Goal: Check status: Check status

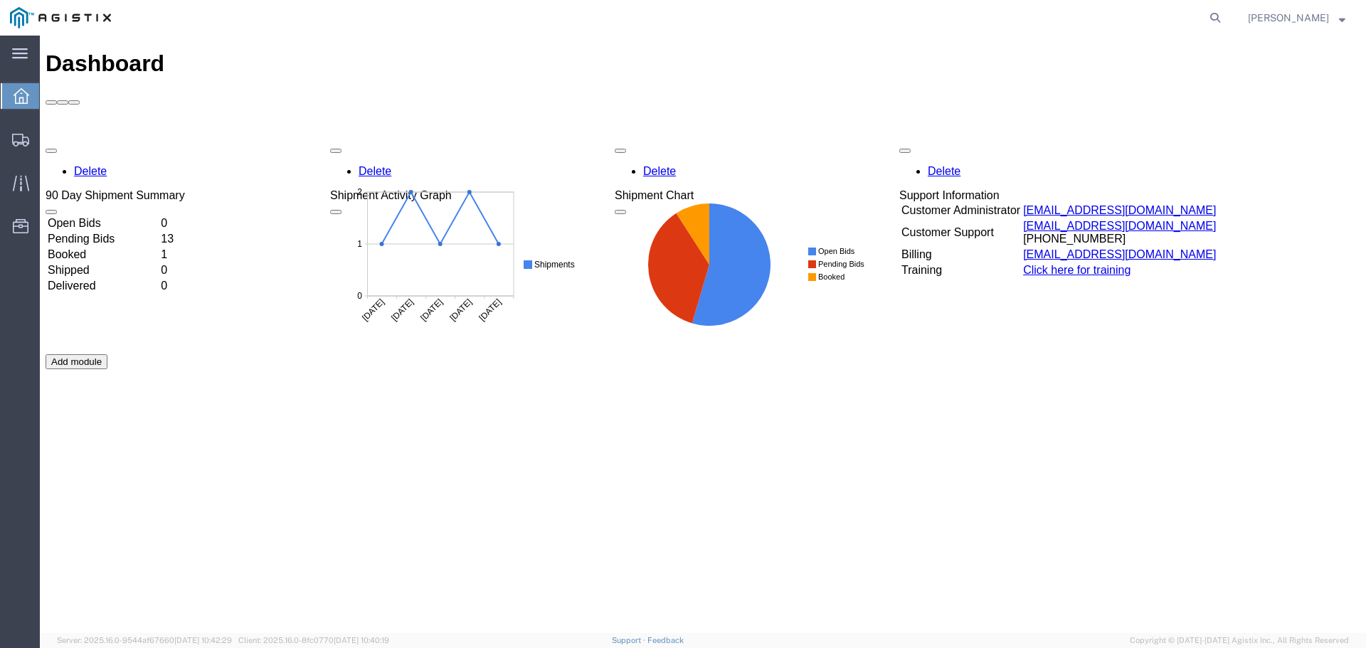
click at [51, 99] on span "Dashboard" at bounding box center [44, 96] width 11 height 28
click at [49, 139] on span "Shipments" at bounding box center [44, 139] width 10 height 28
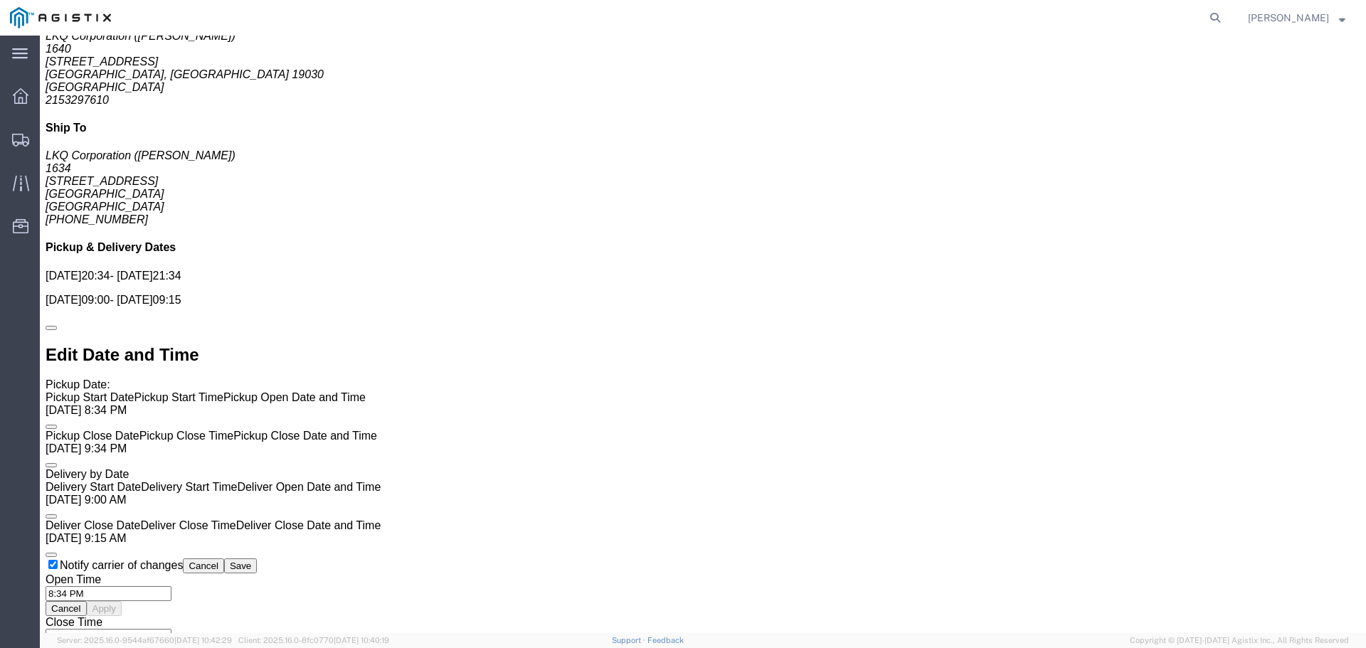
scroll to position [780, 0]
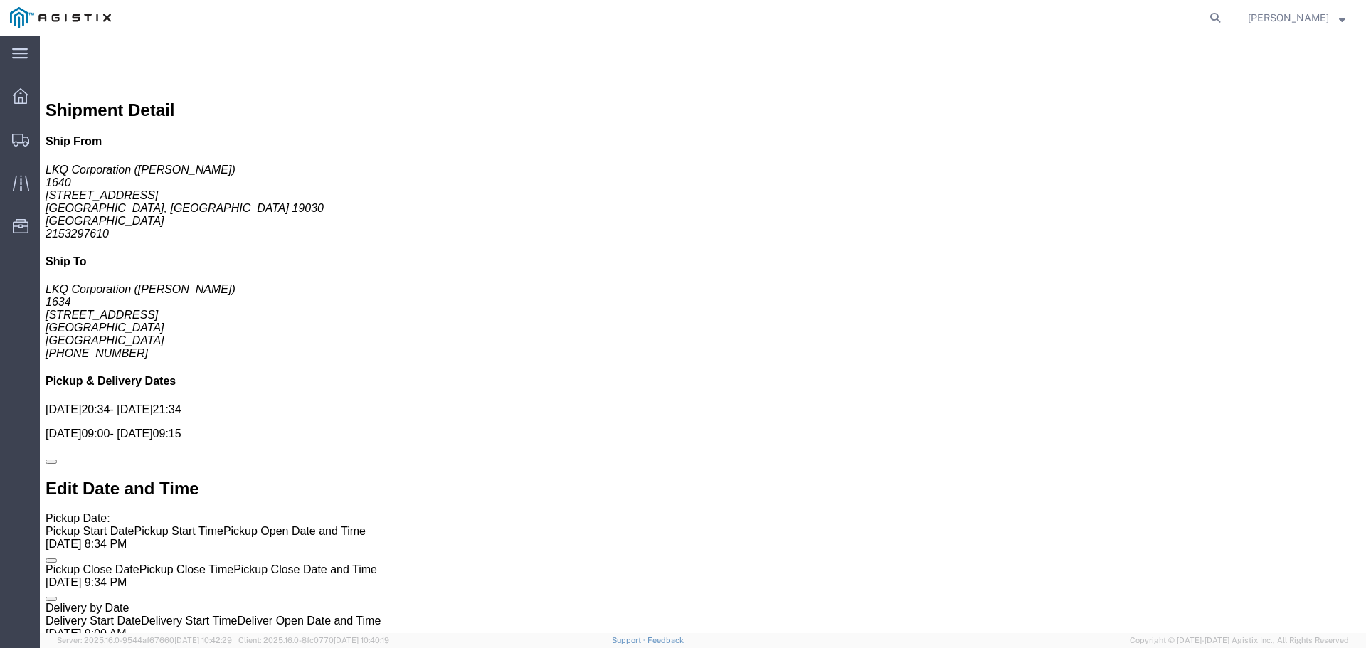
click span
click button "Enter / Modify Bid"
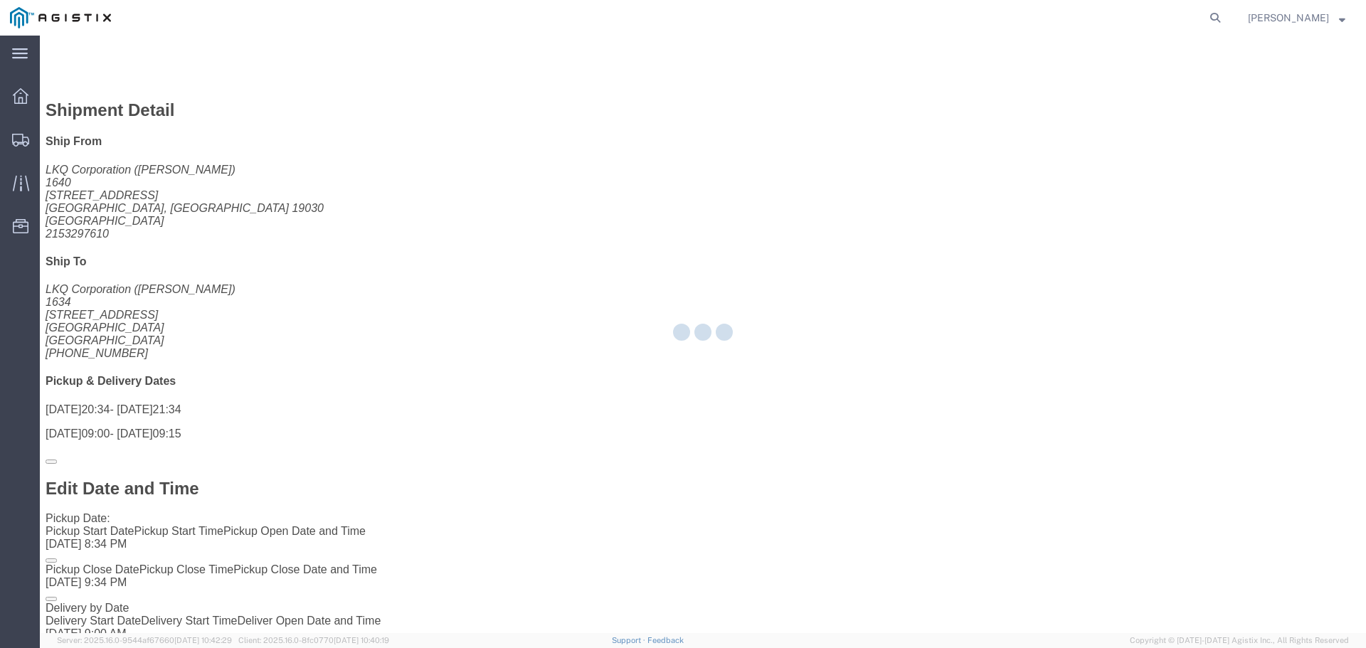
select select "22593"
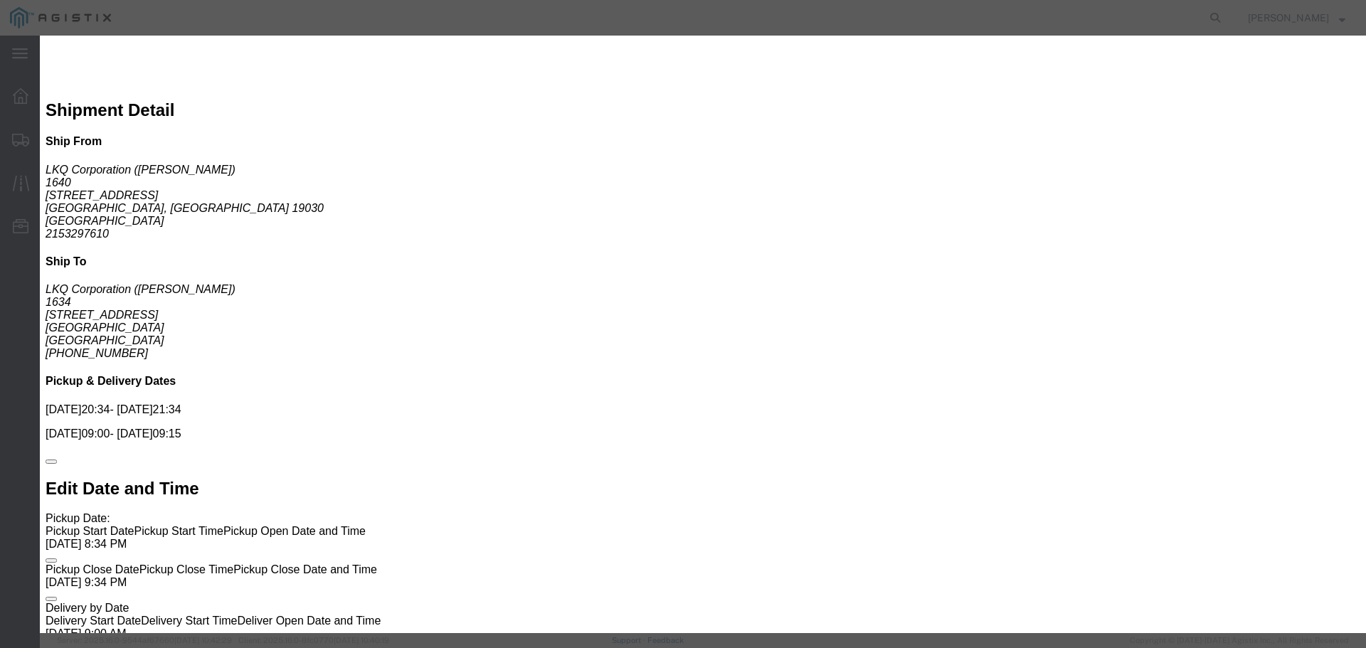
scroll to position [0, 0]
click button "Close"
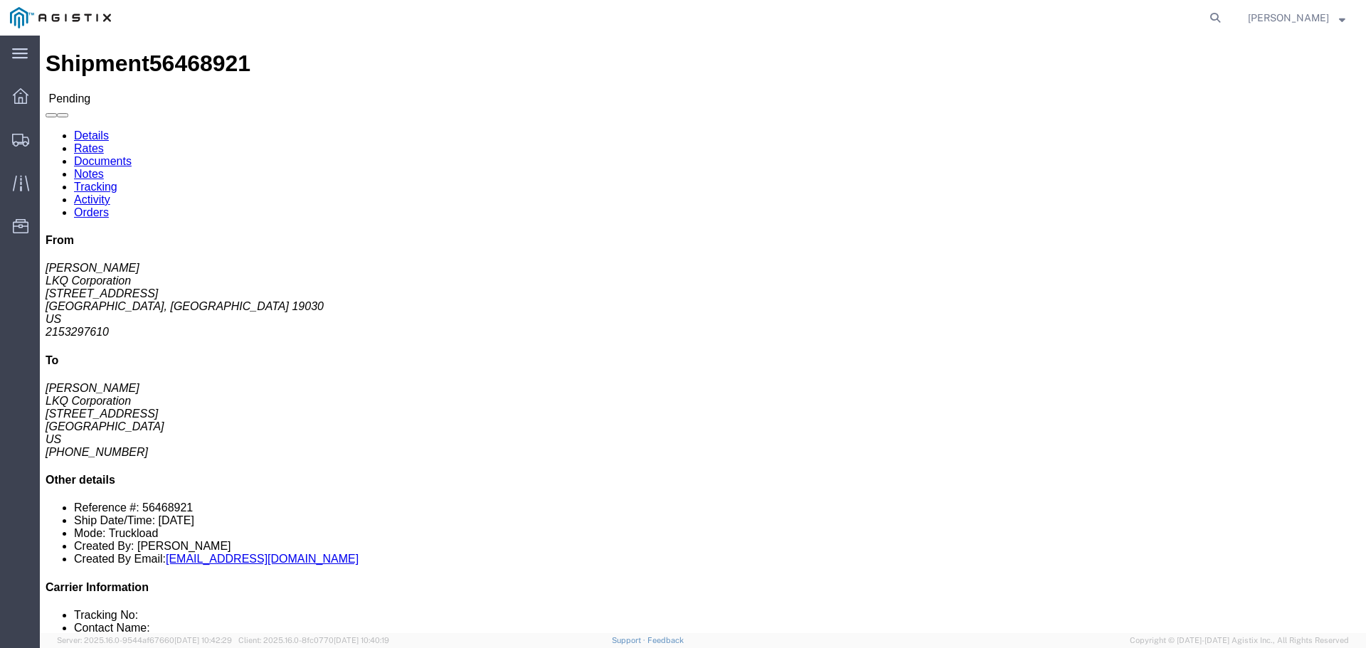
click link "Rates"
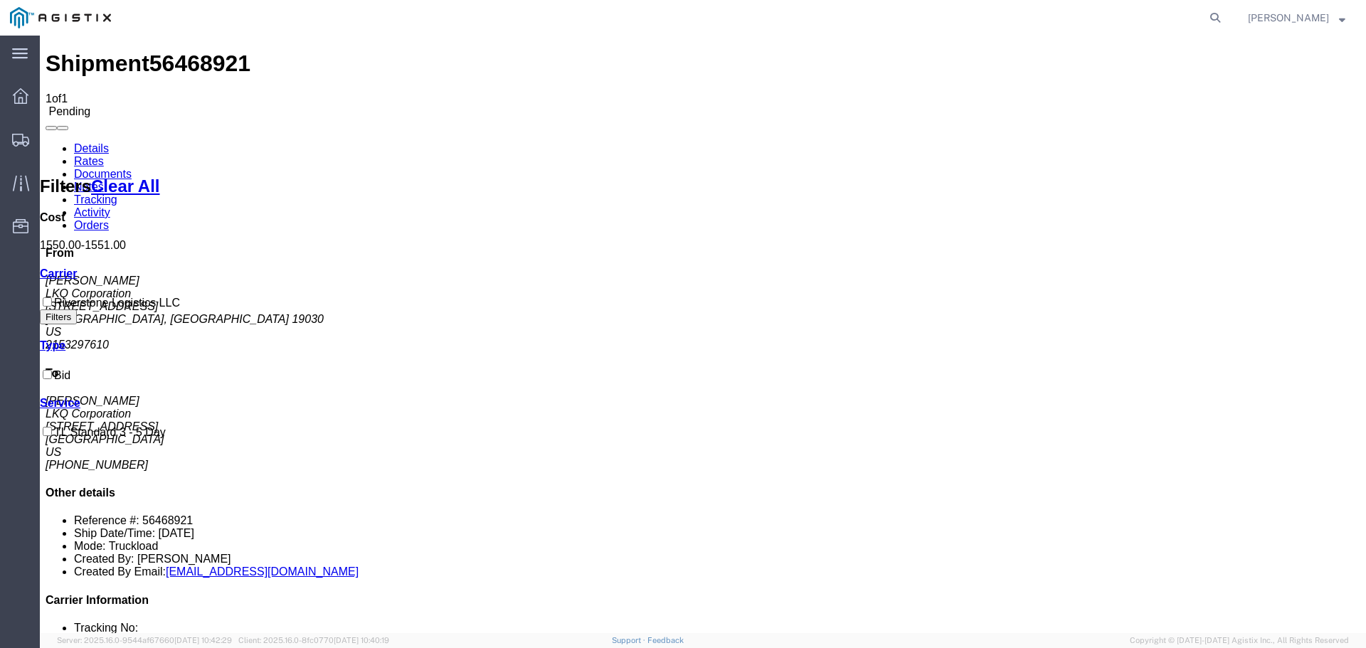
drag, startPoint x: 208, startPoint y: 91, endPoint x: 297, endPoint y: 125, distance: 95.3
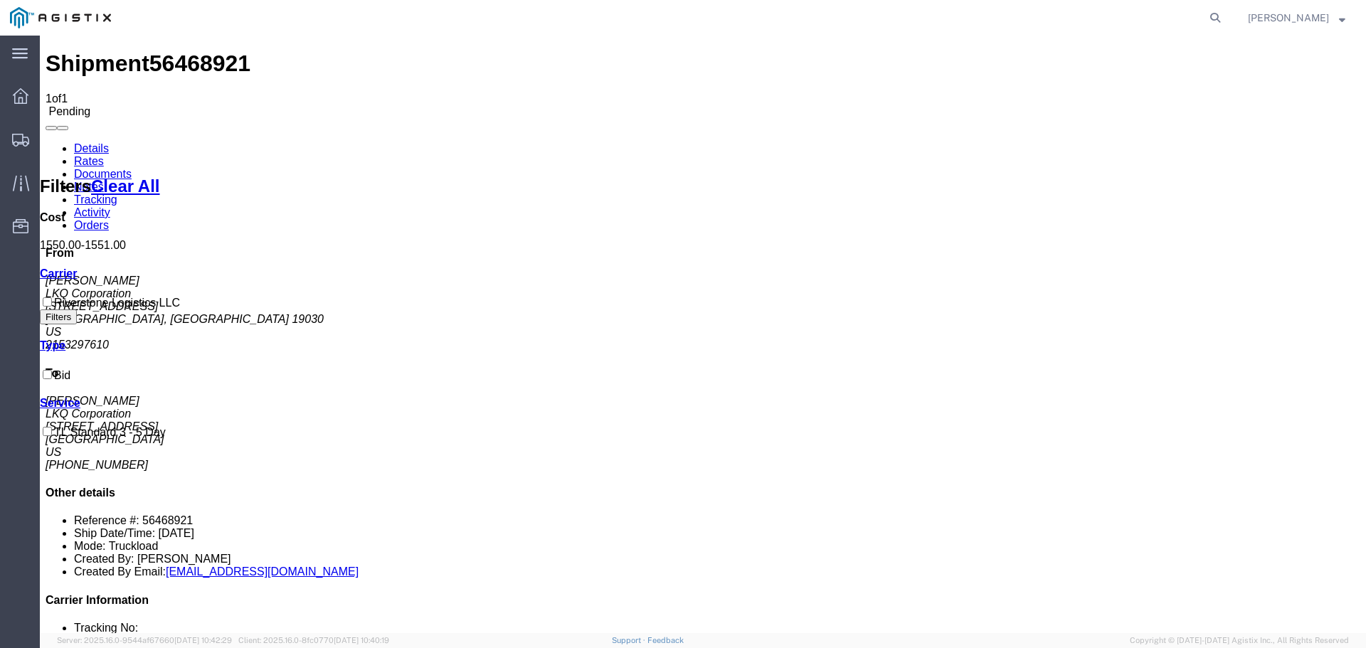
click at [132, 168] on link "Documents" at bounding box center [103, 174] width 58 height 12
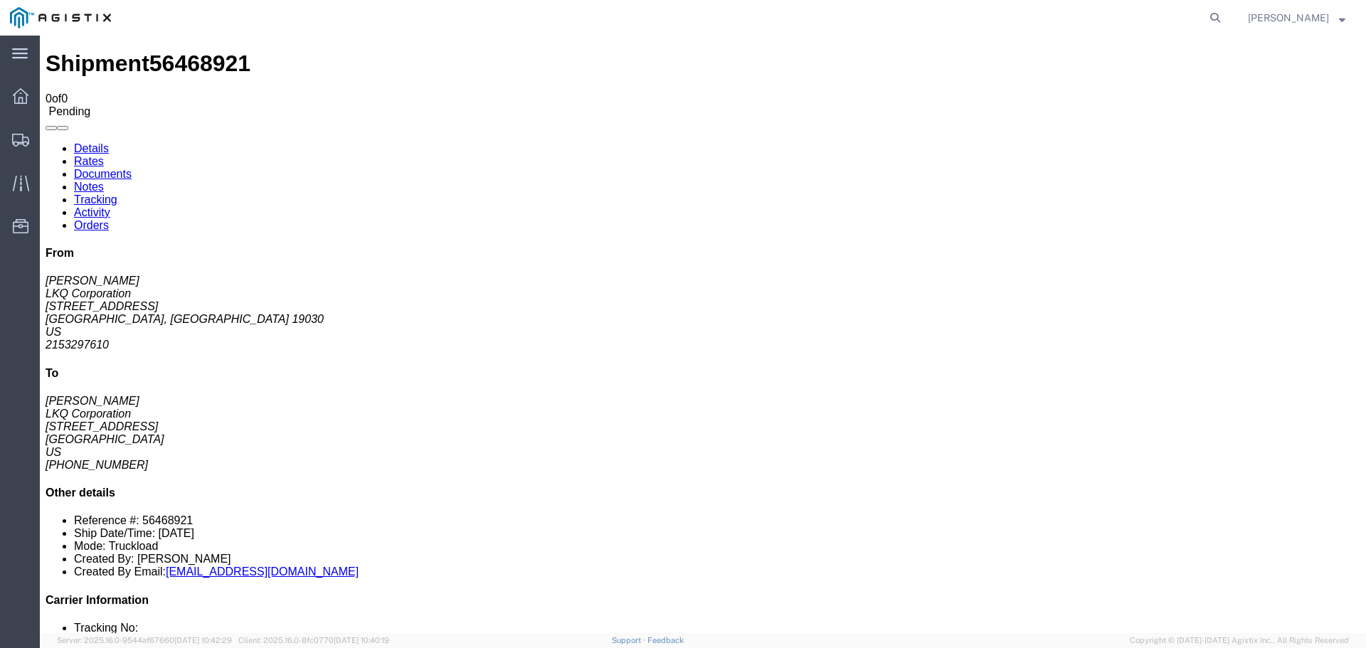
click at [117, 194] on link "Tracking" at bounding box center [95, 200] width 43 height 12
click at [110, 206] on link "Activity" at bounding box center [92, 212] width 36 height 12
click at [93, 142] on link "Details" at bounding box center [91, 148] width 35 height 12
